Goal: Task Accomplishment & Management: Manage account settings

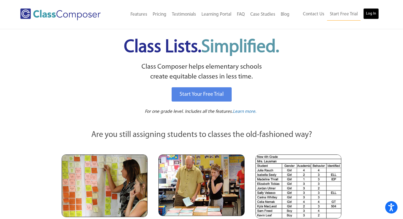
click at [366, 12] on link "Log In" at bounding box center [371, 13] width 16 height 11
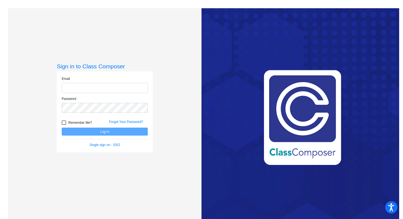
type input "[EMAIL_ADDRESS][DOMAIN_NAME]"
click at [113, 131] on button "Log In" at bounding box center [105, 132] width 86 height 8
